Goal: Information Seeking & Learning: Check status

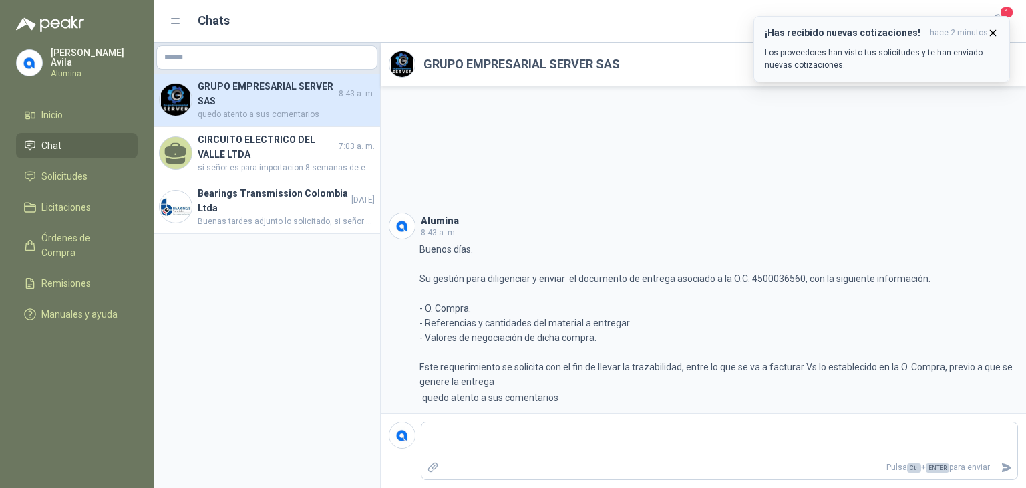
click at [859, 39] on div "¡Has recibido nuevas cotizaciones! hace 2 minutos Los proveedores han visto tus…" at bounding box center [882, 48] width 234 height 43
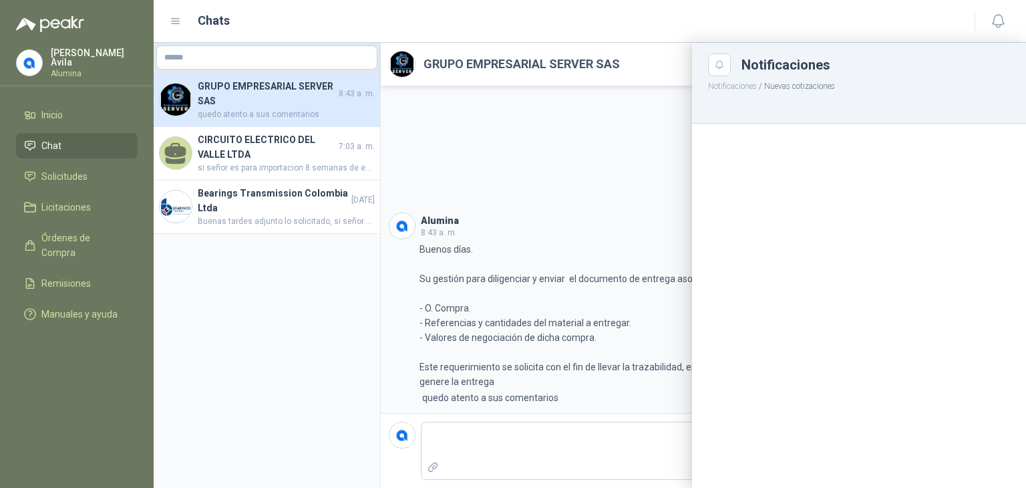
click at [590, 131] on div at bounding box center [590, 265] width 873 height 445
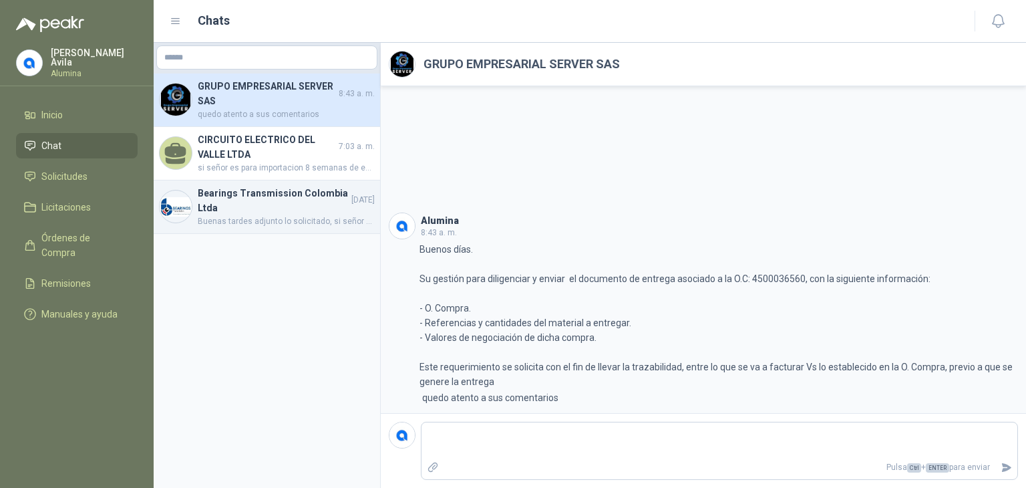
click at [232, 207] on h4 "Bearings Transmission Colombia Ltda" at bounding box center [273, 200] width 151 height 29
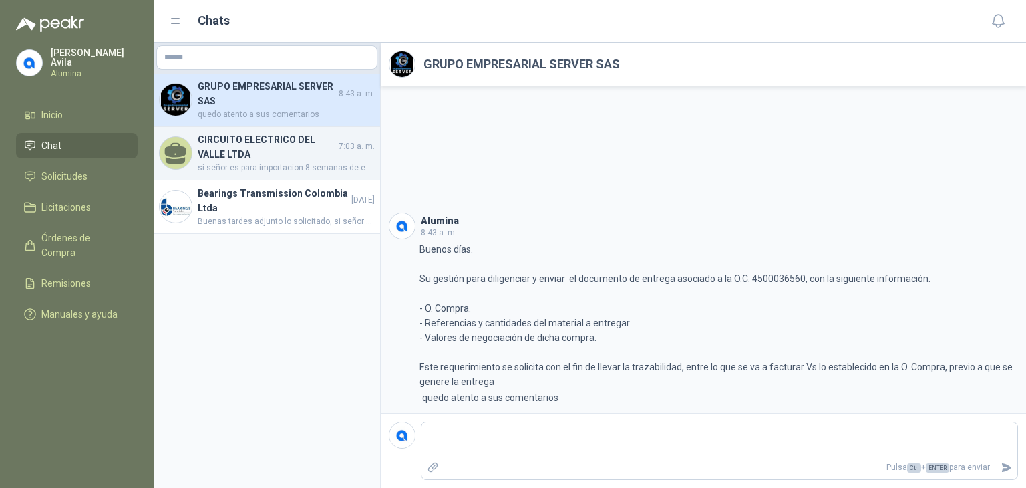
click at [225, 150] on h4 "CIRCUITO ELECTRICO DEL VALLE LTDA" at bounding box center [267, 146] width 138 height 29
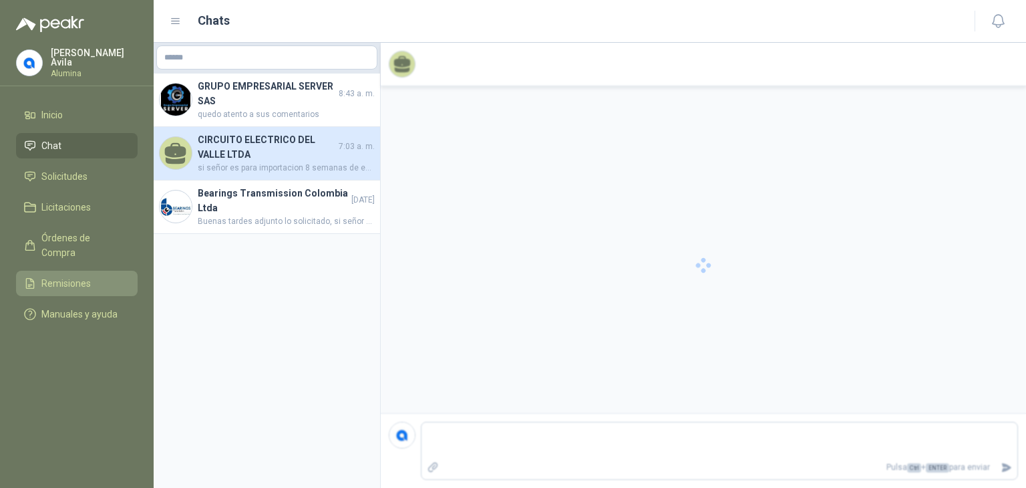
click at [69, 276] on span "Remisiones" at bounding box center [65, 283] width 49 height 15
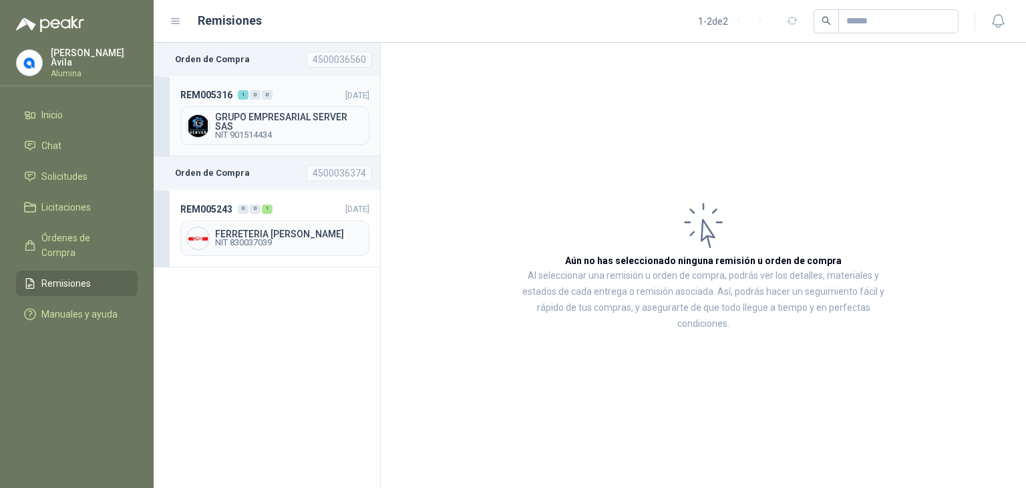
click at [255, 126] on span "GRUPO EMPRESARIAL SERVER SAS" at bounding box center [289, 121] width 148 height 19
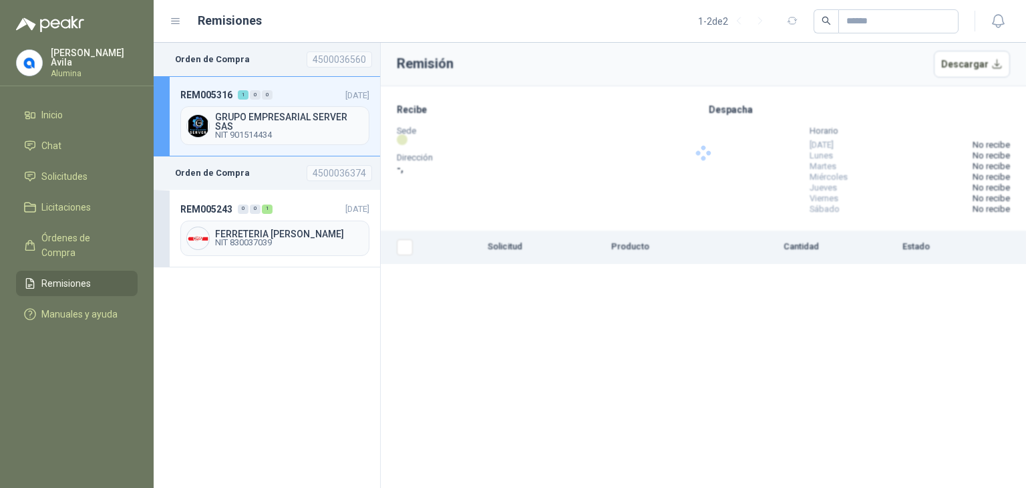
click at [255, 126] on span "GRUPO EMPRESARIAL SERVER SAS" at bounding box center [289, 121] width 148 height 19
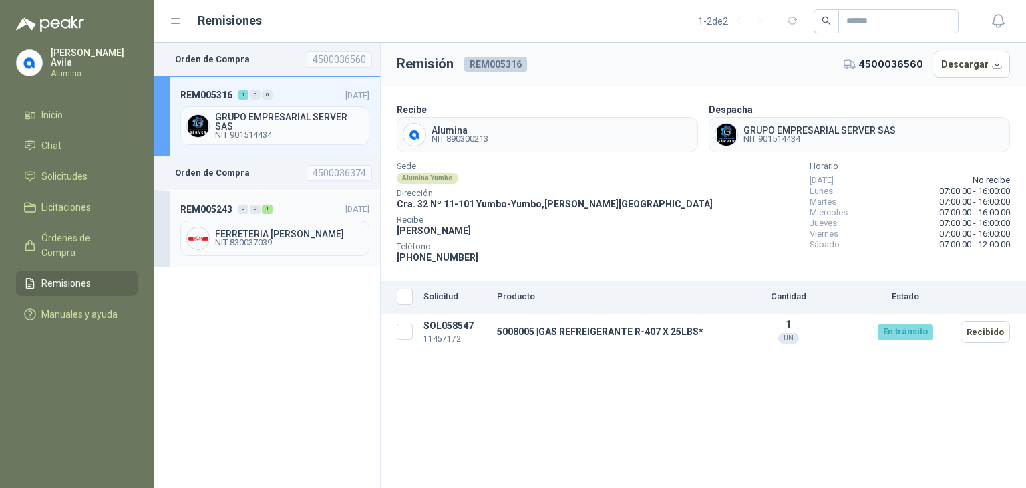
click at [223, 216] on div "REM005243 0 0 1 [DATE] FERRETERIA [PERSON_NAME] SAS NIT 830037039" at bounding box center [267, 228] width 227 height 77
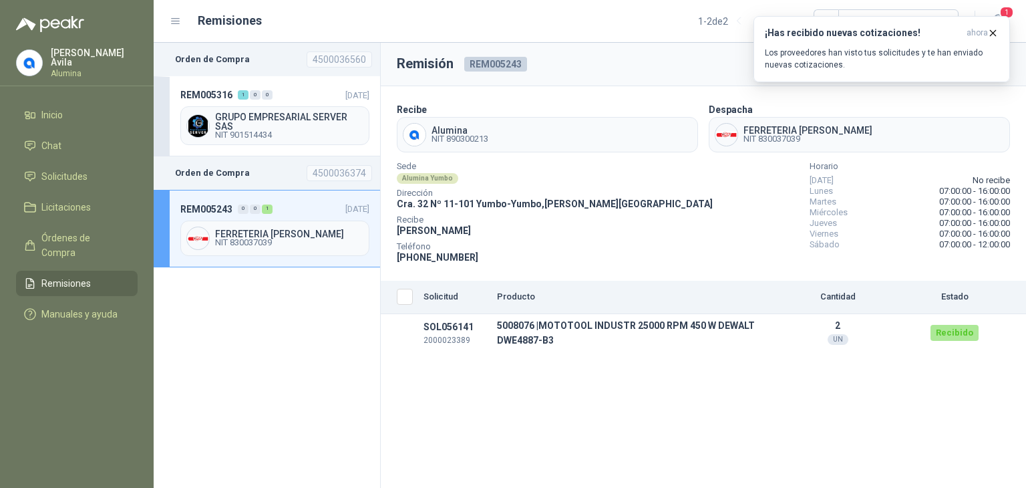
click at [550, 391] on div "Remisión REM005243 4500036374 Descargar Recibe Alumina NIT 890300213 Despacha F…" at bounding box center [703, 265] width 645 height 445
click at [254, 125] on span "GRUPO EMPRESARIAL SERVER SAS" at bounding box center [289, 121] width 148 height 19
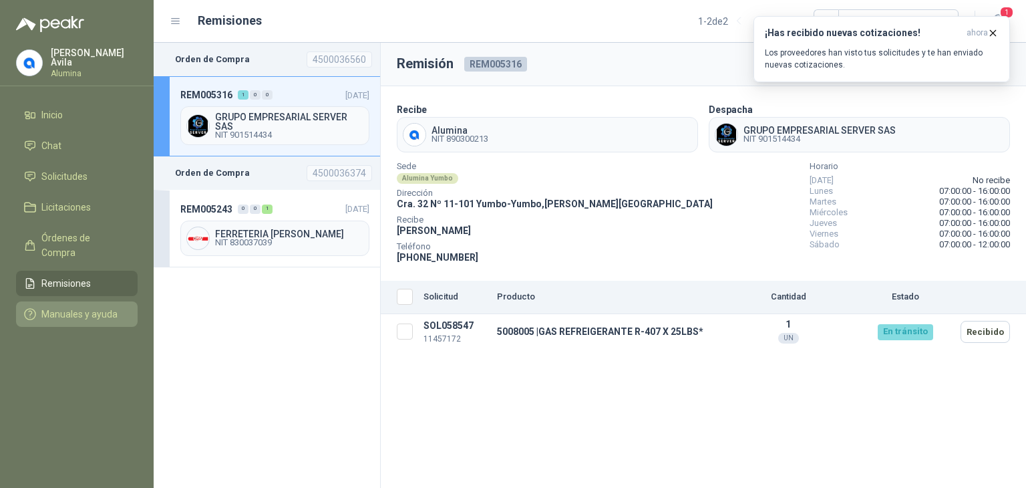
click at [72, 307] on span "Manuales y ayuda" at bounding box center [79, 314] width 76 height 15
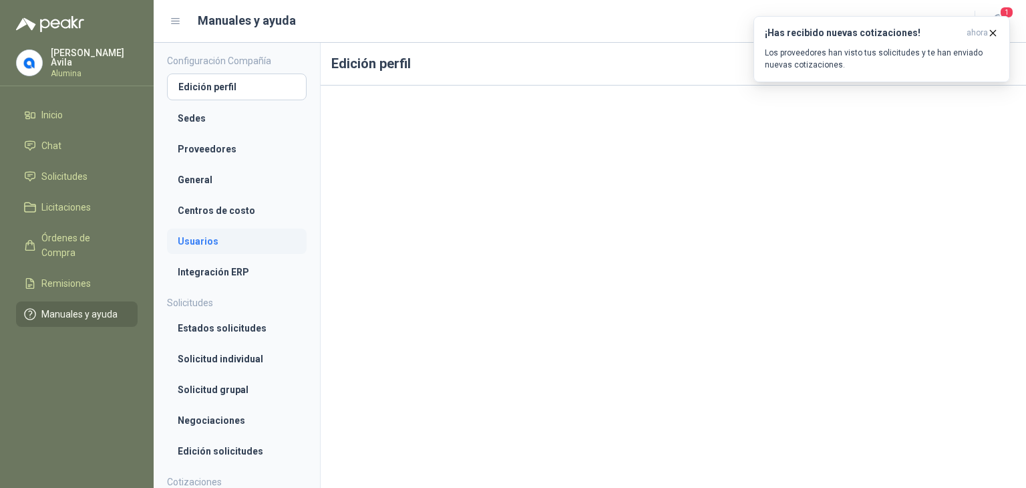
click at [206, 244] on li "Usuarios" at bounding box center [237, 241] width 118 height 15
click at [194, 176] on li "General" at bounding box center [237, 178] width 118 height 15
click at [206, 149] on li "Proveedores" at bounding box center [237, 147] width 118 height 15
click at [86, 276] on span "Remisiones" at bounding box center [65, 283] width 49 height 15
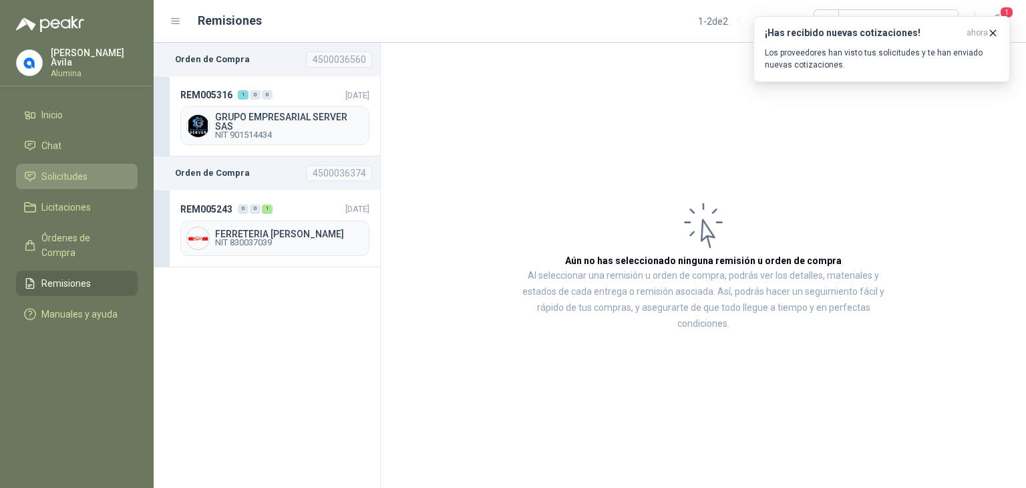
click at [67, 174] on span "Solicitudes" at bounding box center [64, 176] width 46 height 15
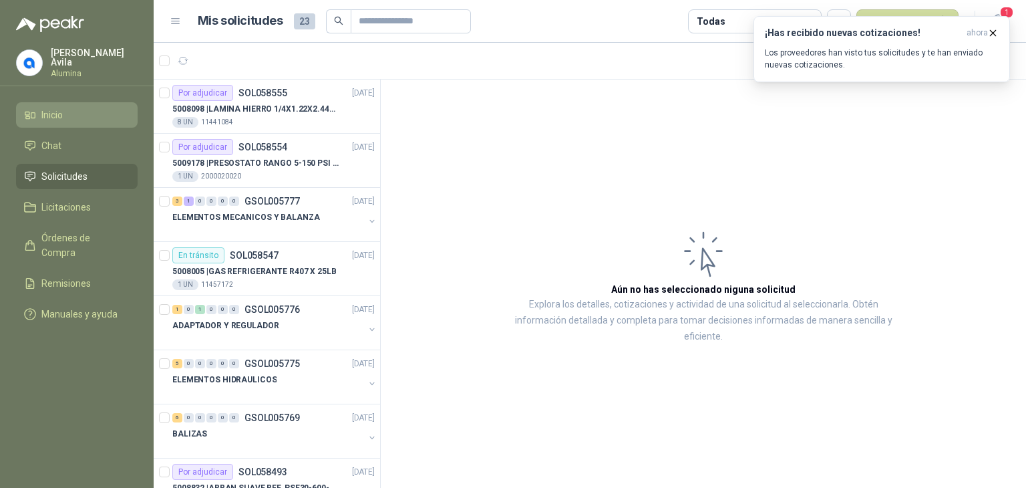
click at [59, 116] on span "Inicio" at bounding box center [51, 115] width 21 height 15
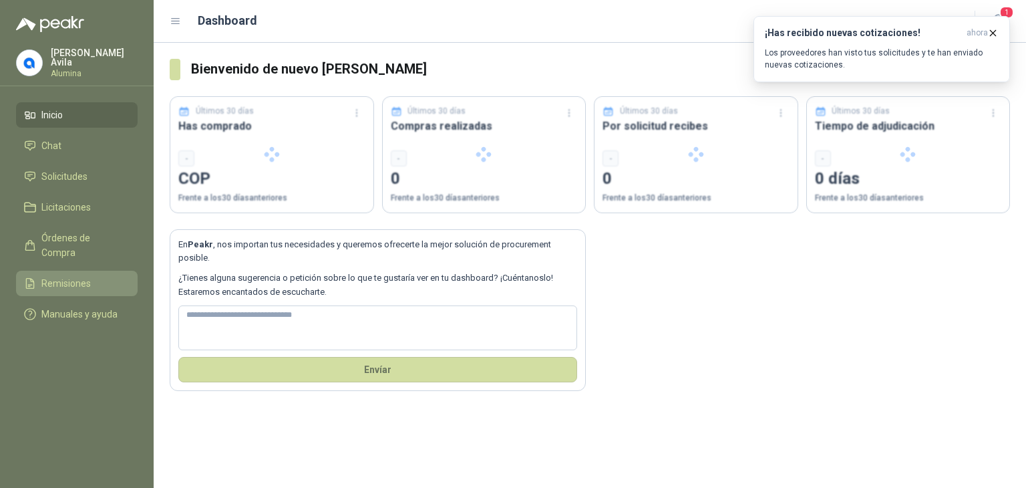
click at [56, 276] on span "Remisiones" at bounding box center [65, 283] width 49 height 15
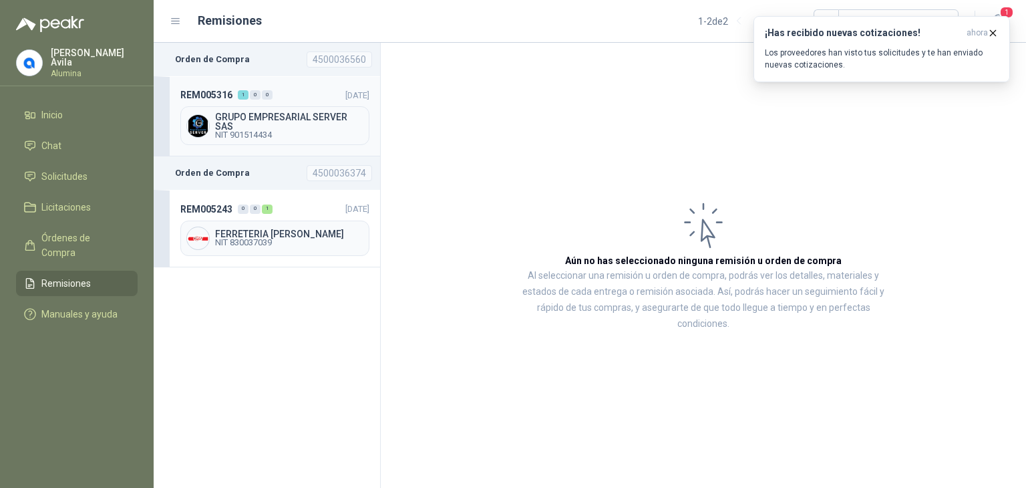
click at [267, 122] on span "GRUPO EMPRESARIAL SERVER SAS" at bounding box center [289, 121] width 148 height 19
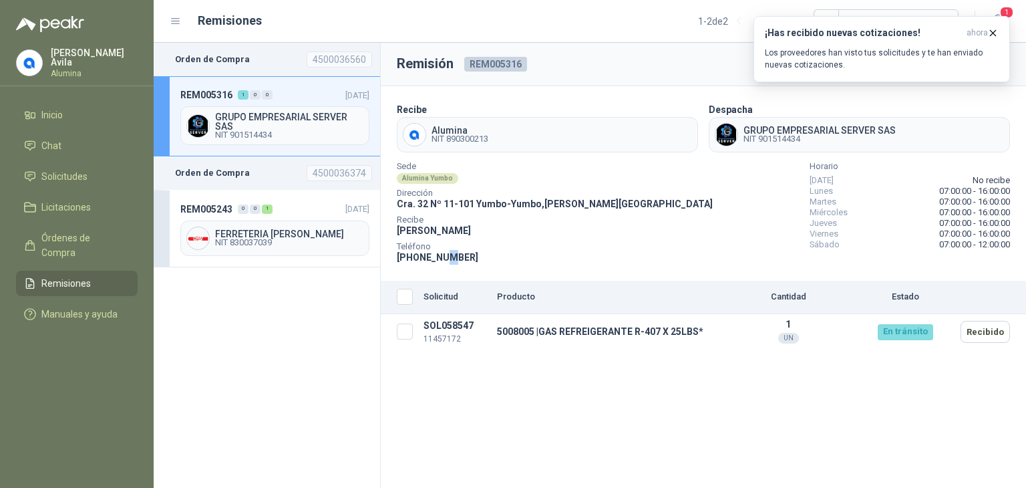
click at [444, 260] on span "[PHONE_NUMBER]" at bounding box center [438, 257] width 82 height 11
click at [53, 140] on span "Chat" at bounding box center [51, 145] width 20 height 15
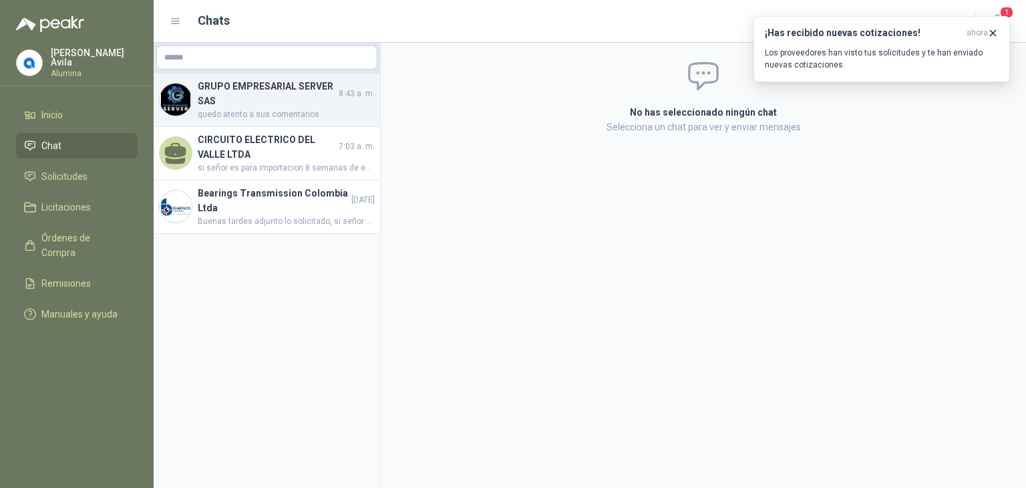
click at [247, 94] on h4 "GRUPO EMPRESARIAL SERVER SAS" at bounding box center [267, 93] width 138 height 29
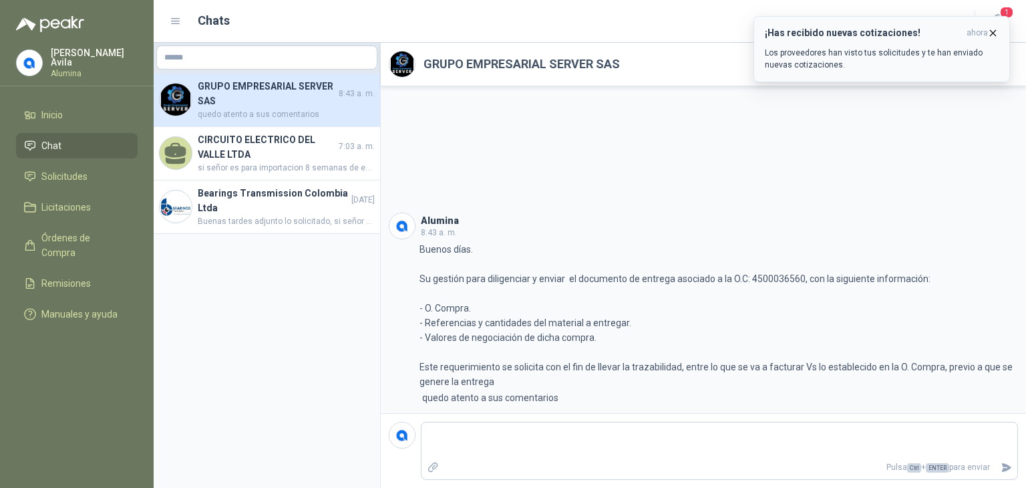
click at [925, 55] on p "Los proveedores han visto tus solicitudes y te han enviado nuevas cotizaciones." at bounding box center [882, 59] width 234 height 24
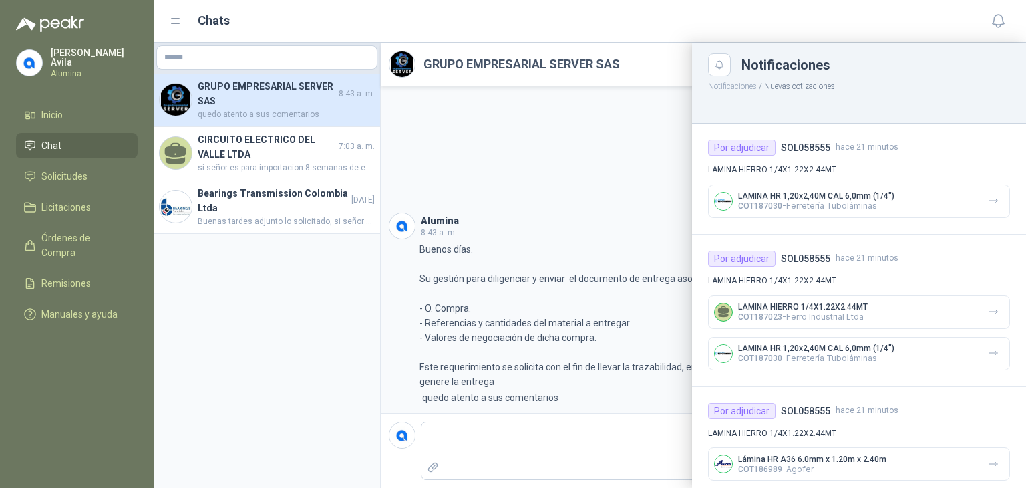
click at [708, 30] on div "Chats" at bounding box center [564, 20] width 789 height 19
click at [674, 123] on div at bounding box center [590, 265] width 873 height 445
